Goal: Communication & Community: Share content

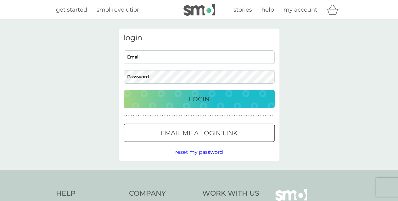
type input "[EMAIL_ADDRESS][DOMAIN_NAME]"
click at [178, 100] on div "Login" at bounding box center [199, 99] width 138 height 10
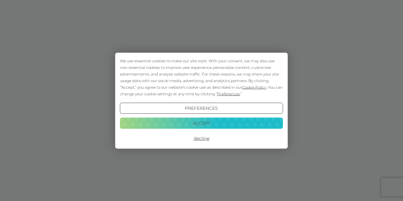
click at [222, 123] on button "Accept" at bounding box center [201, 123] width 163 height 11
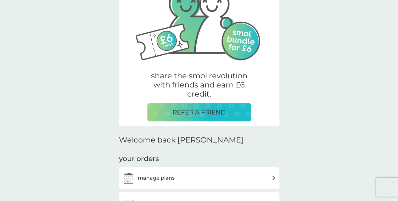
scroll to position [63, 0]
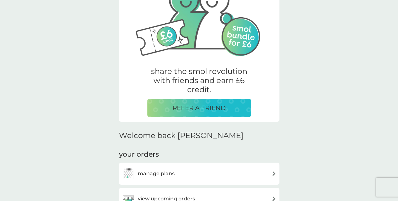
click at [207, 111] on p "REFER A FRIEND" at bounding box center [199, 108] width 54 height 10
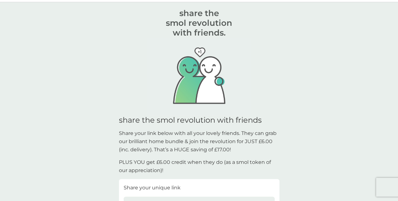
scroll to position [31, 0]
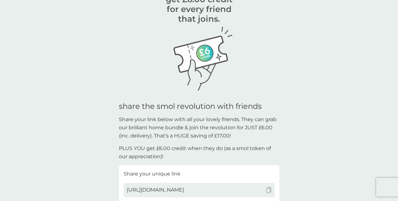
drag, startPoint x: 274, startPoint y: 135, endPoint x: 115, endPoint y: 114, distance: 160.6
click at [115, 114] on div "get £6.00 credit for every friend that joins. they get a smol bundle for £6.00,…" at bounding box center [199, 173] width 398 height 370
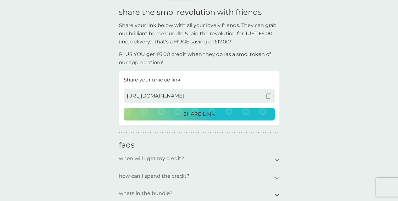
scroll to position [126, 0]
click at [184, 98] on span "[URL][DOMAIN_NAME]" at bounding box center [155, 96] width 57 height 8
drag, startPoint x: 239, startPoint y: 97, endPoint x: 87, endPoint y: 91, distance: 151.8
click at [87, 91] on div "get £6.00 credit for every friend that joins. they get a smol bundle for £6.00,…" at bounding box center [199, 79] width 398 height 370
drag, startPoint x: 259, startPoint y: 34, endPoint x: 278, endPoint y: 34, distance: 19.2
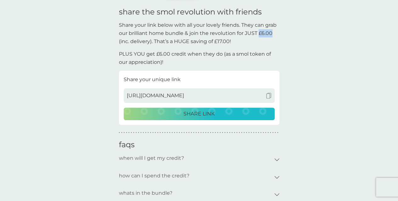
click at [278, 34] on p "Share your link below with all your lovely friends. They can grab our brilliant…" at bounding box center [199, 33] width 161 height 24
click at [277, 46] on div "get £6.00 credit for every friend that joins. they get a smol bundle for £6.00,…" at bounding box center [199, 79] width 161 height 370
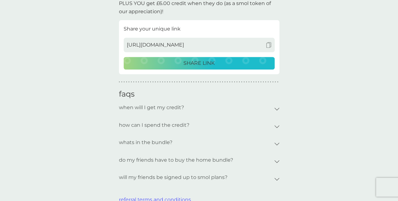
scroll to position [220, 0]
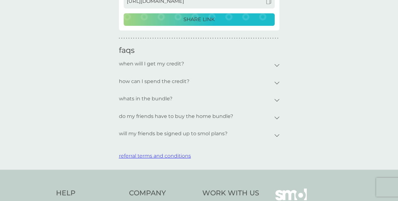
click at [151, 99] on p "whats in the bundle?" at bounding box center [146, 99] width 54 height 14
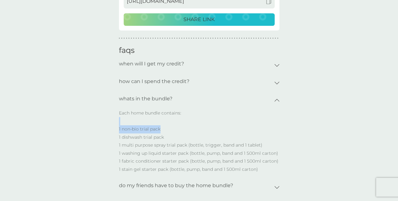
drag, startPoint x: 123, startPoint y: 125, endPoint x: 169, endPoint y: 128, distance: 46.4
click at [169, 128] on p "Each home bundle contains: 1 non-bio trial pack 1 dishwash trial pack 1 multi p…" at bounding box center [199, 144] width 161 height 70
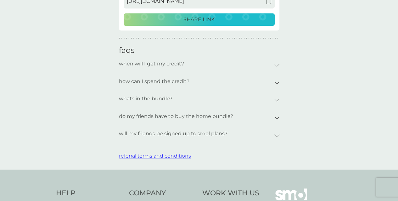
click at [171, 100] on p "whats in the bundle?" at bounding box center [146, 99] width 54 height 14
